Goal: Find specific page/section: Find specific page/section

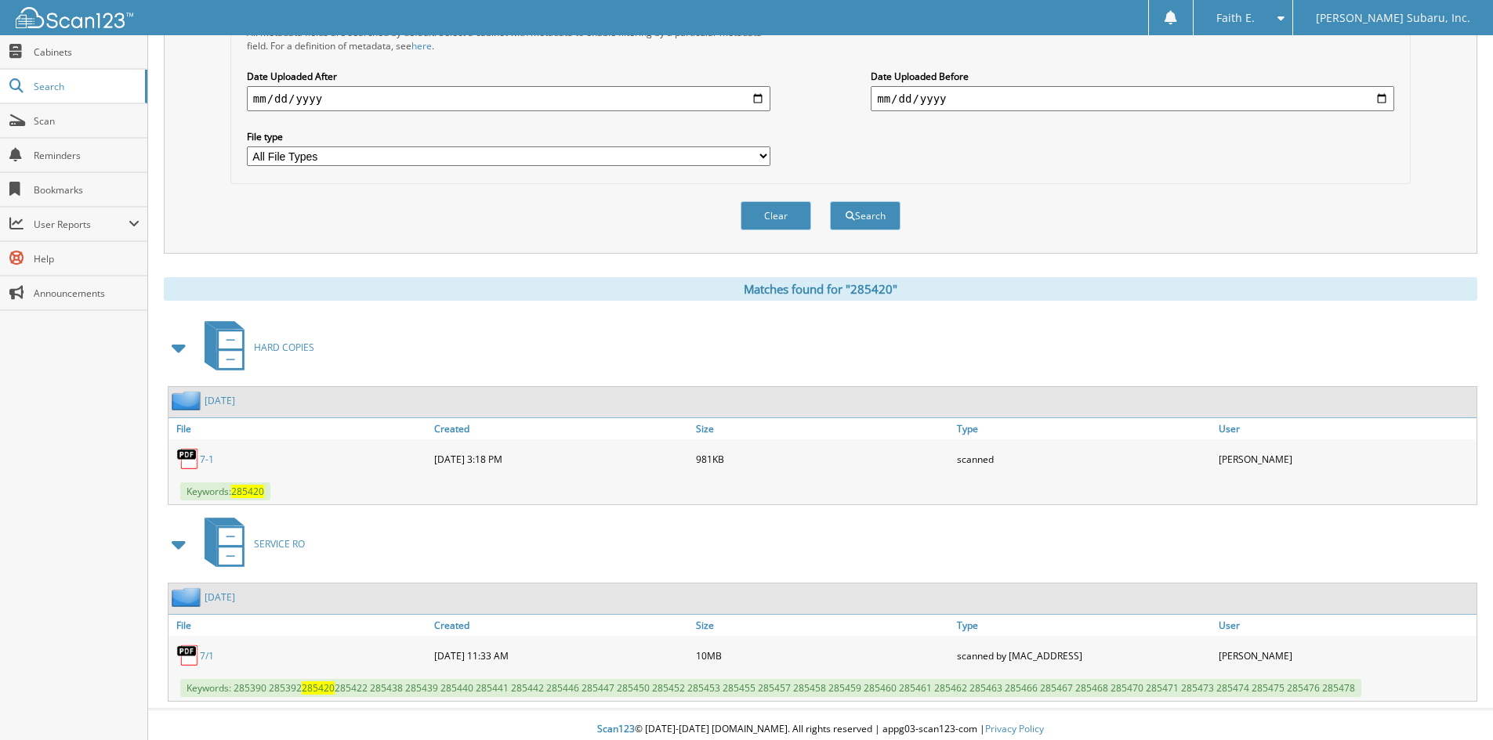
scroll to position [419, 0]
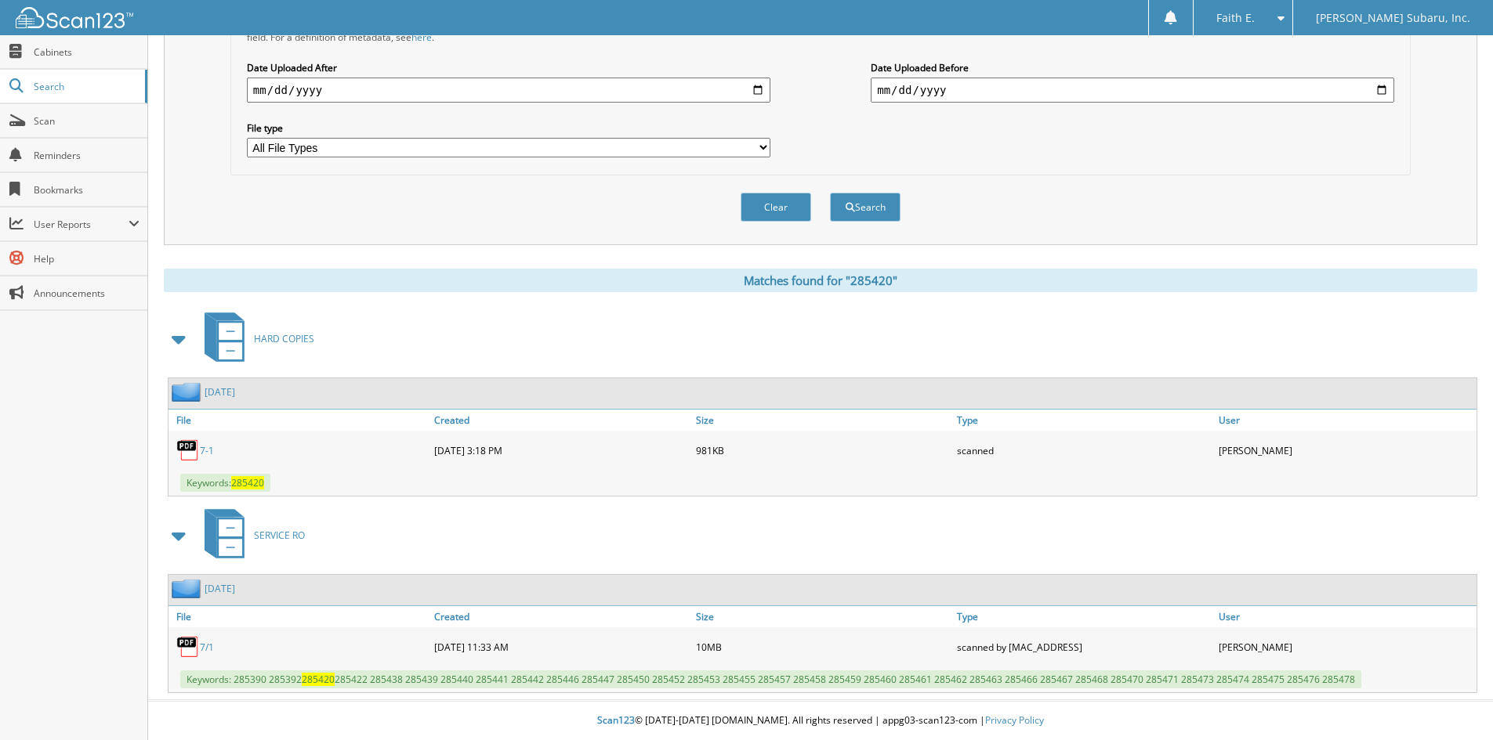
click at [197, 647] on img at bounding box center [188, 647] width 24 height 24
click at [211, 653] on link "7/1" at bounding box center [207, 647] width 14 height 13
click at [212, 639] on div "7/1" at bounding box center [299, 647] width 262 height 31
click at [203, 643] on link "7/1" at bounding box center [207, 647] width 14 height 13
click at [213, 447] on link "7-1" at bounding box center [207, 450] width 14 height 13
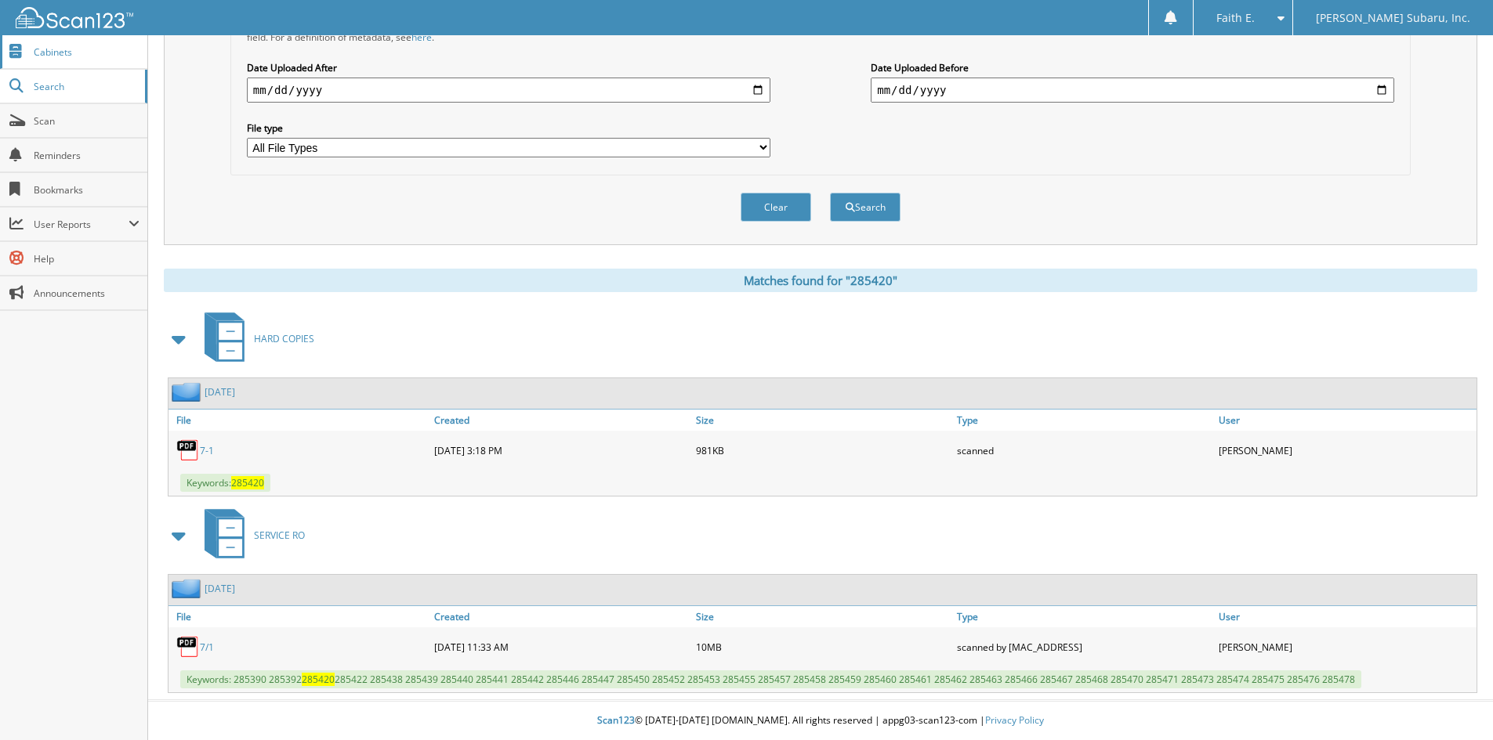
click at [113, 48] on span "Cabinets" at bounding box center [87, 51] width 106 height 13
